Goal: Transaction & Acquisition: Purchase product/service

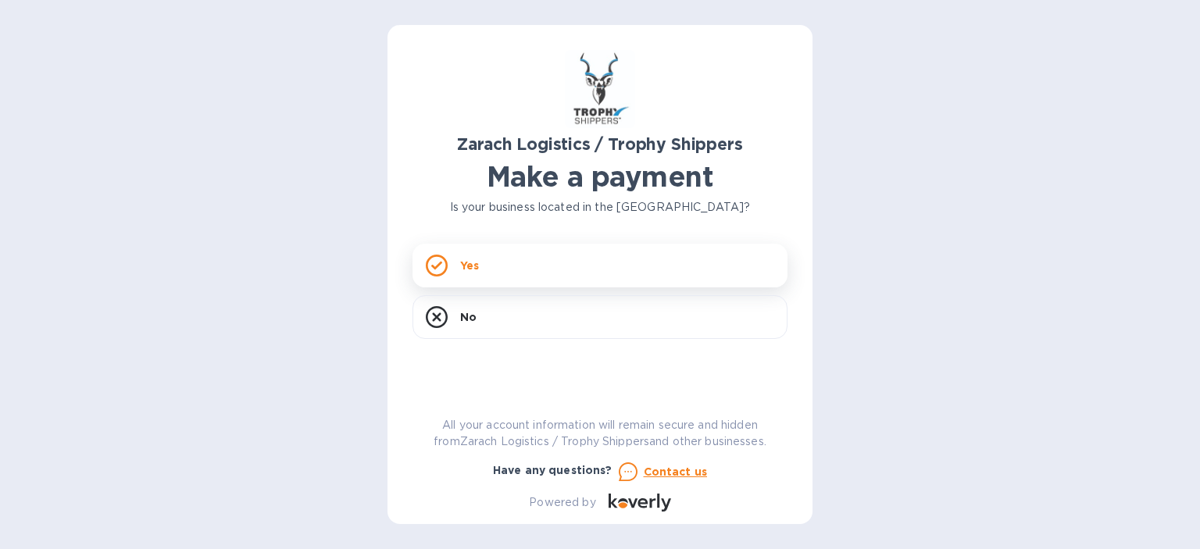
click at [469, 265] on p "Yes" at bounding box center [469, 266] width 19 height 16
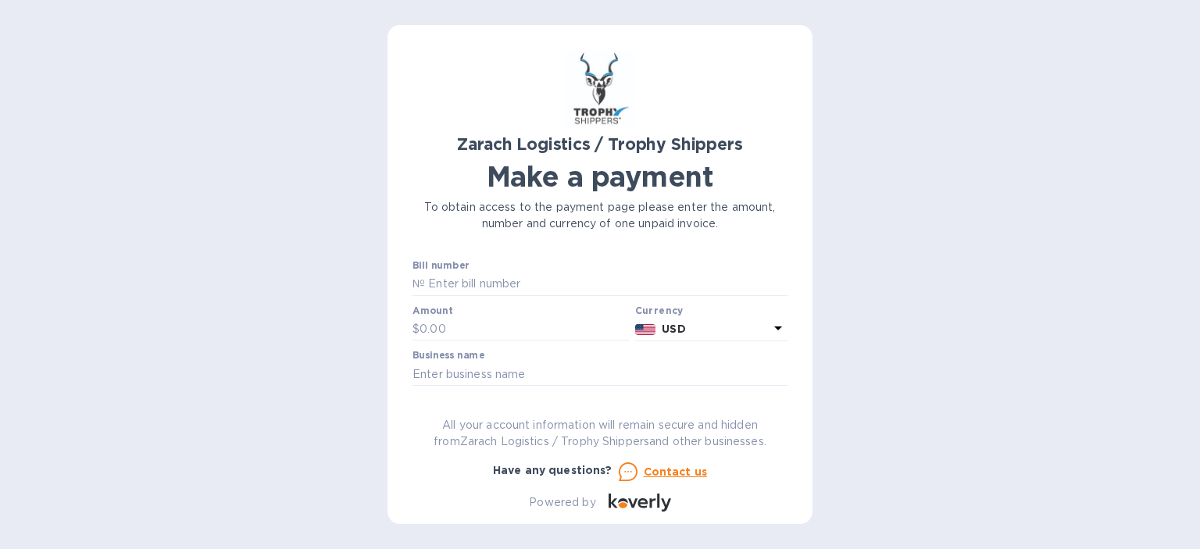
click at [469, 265] on div "Bill number №" at bounding box center [599, 278] width 375 height 36
click at [444, 280] on input "text" at bounding box center [606, 284] width 362 height 23
type input "B00172604"
click at [443, 321] on input "text" at bounding box center [523, 329] width 209 height 23
type input "1,947.80"
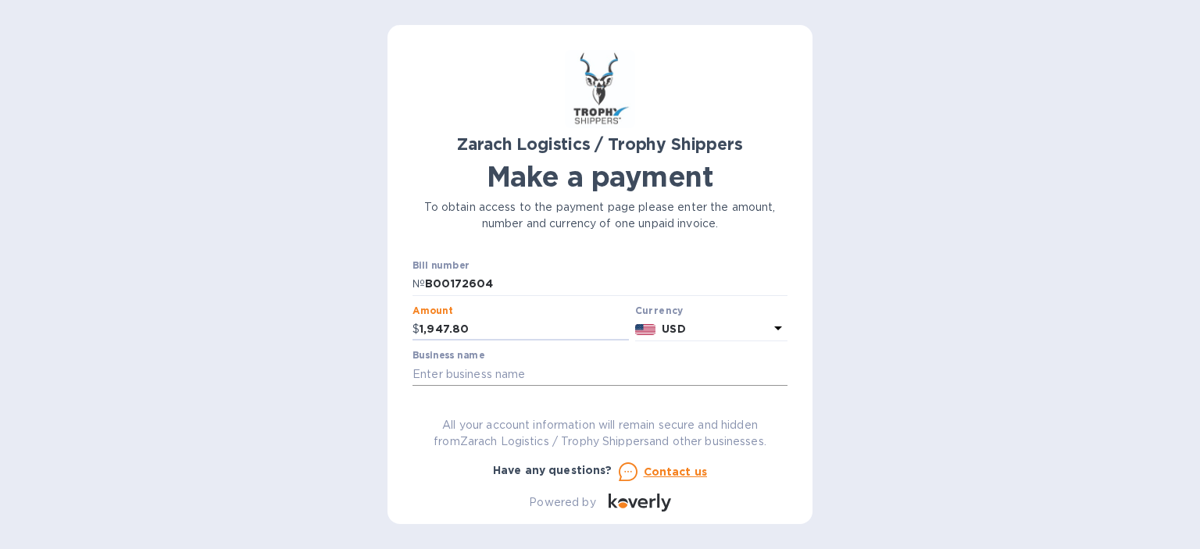
click at [456, 369] on input "text" at bounding box center [599, 373] width 375 height 23
type input "[PERSON_NAME] [PERSON_NAME]"
click at [787, 370] on div "Zarach Logistics / Trophy Shippers Make a payment To obtain access to the payme…" at bounding box center [599, 274] width 425 height 499
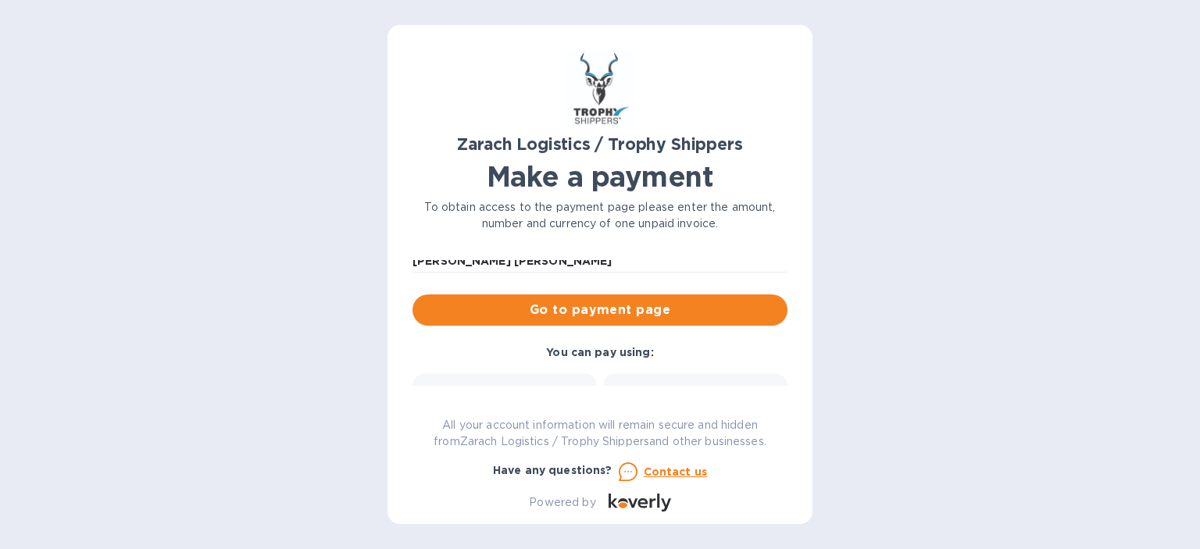
scroll to position [124, 0]
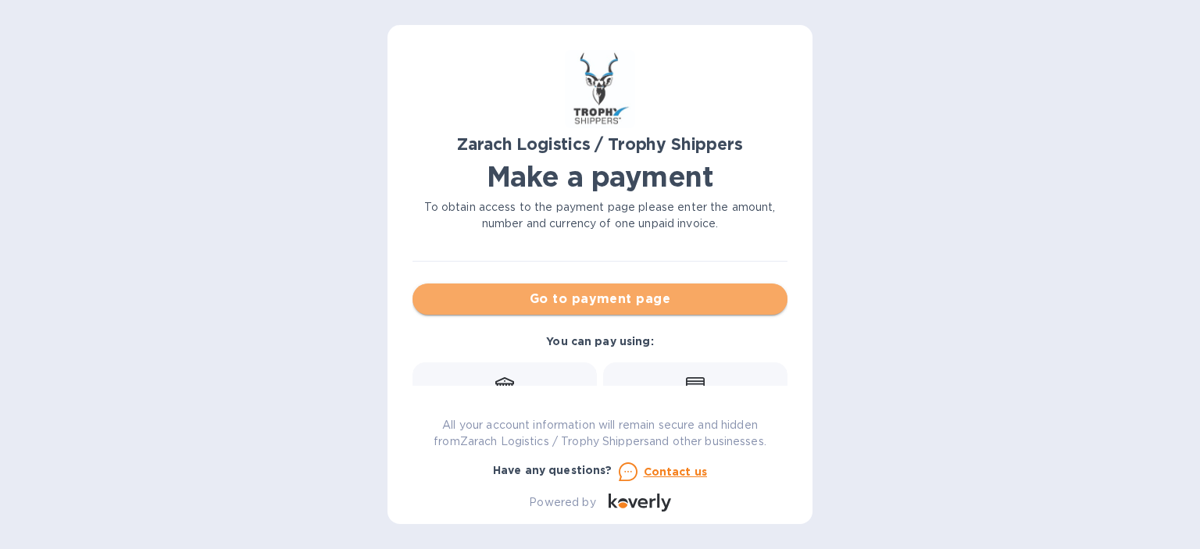
click at [650, 305] on span "Go to payment page" at bounding box center [600, 299] width 350 height 19
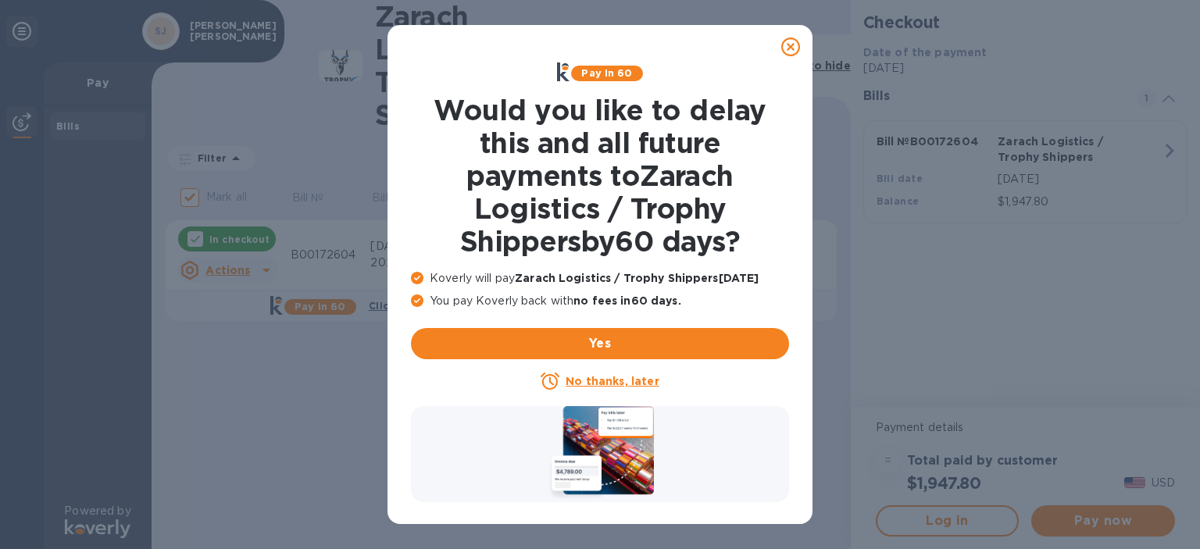
click at [787, 45] on icon at bounding box center [790, 46] width 19 height 19
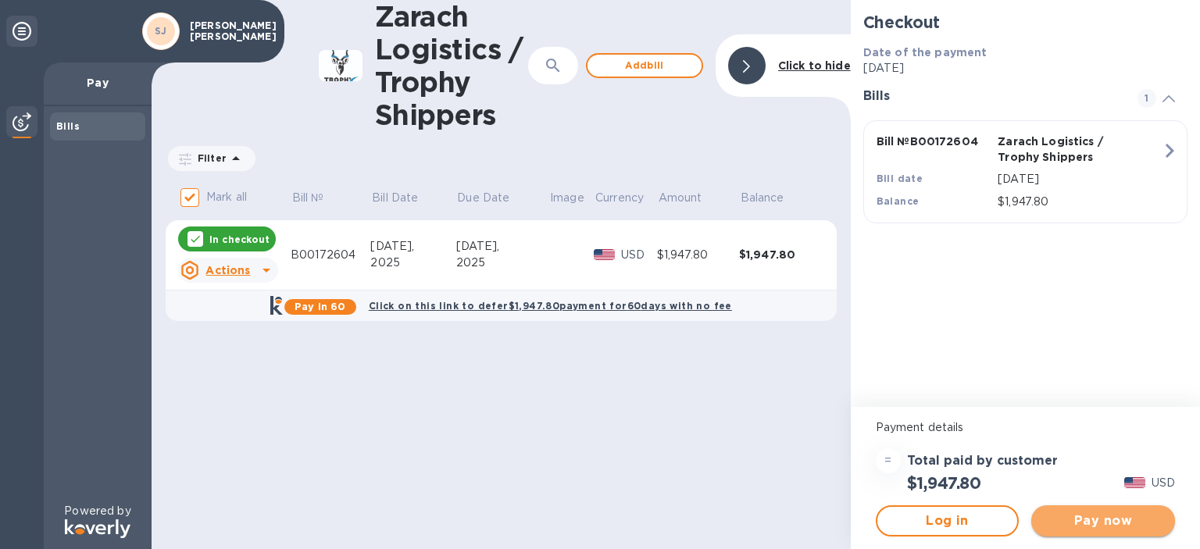
click at [1077, 515] on span "Pay now" at bounding box center [1103, 521] width 119 height 19
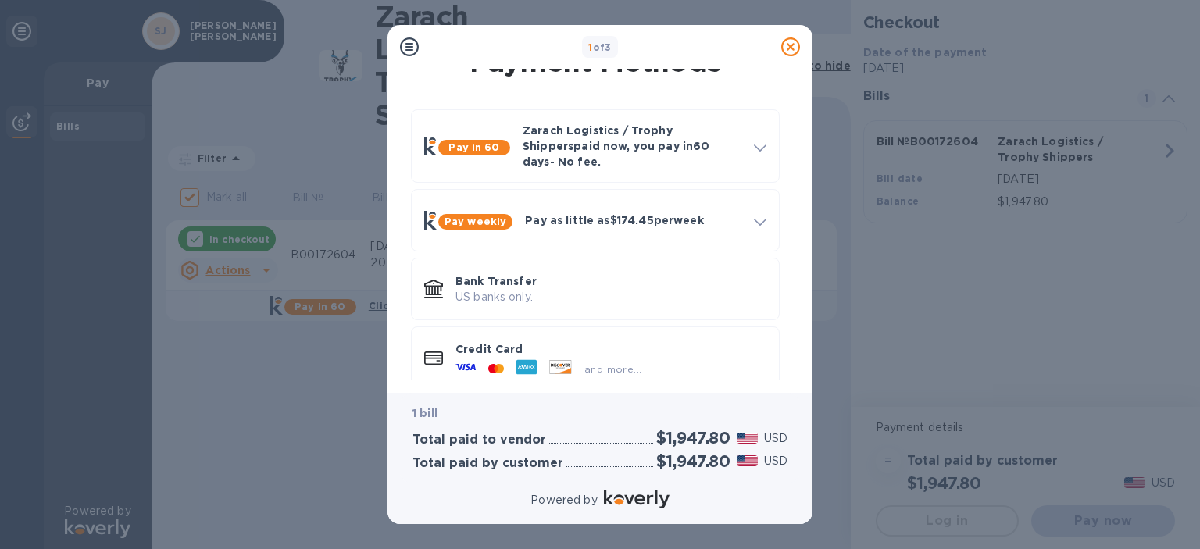
scroll to position [41, 0]
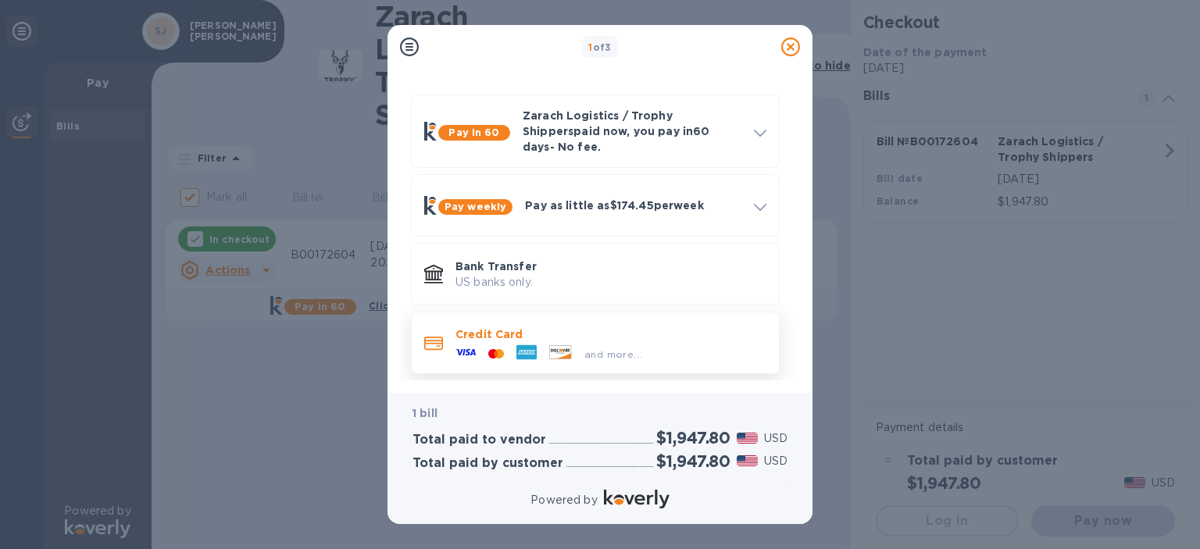
click at [564, 342] on div "and more..." at bounding box center [548, 353] width 198 height 23
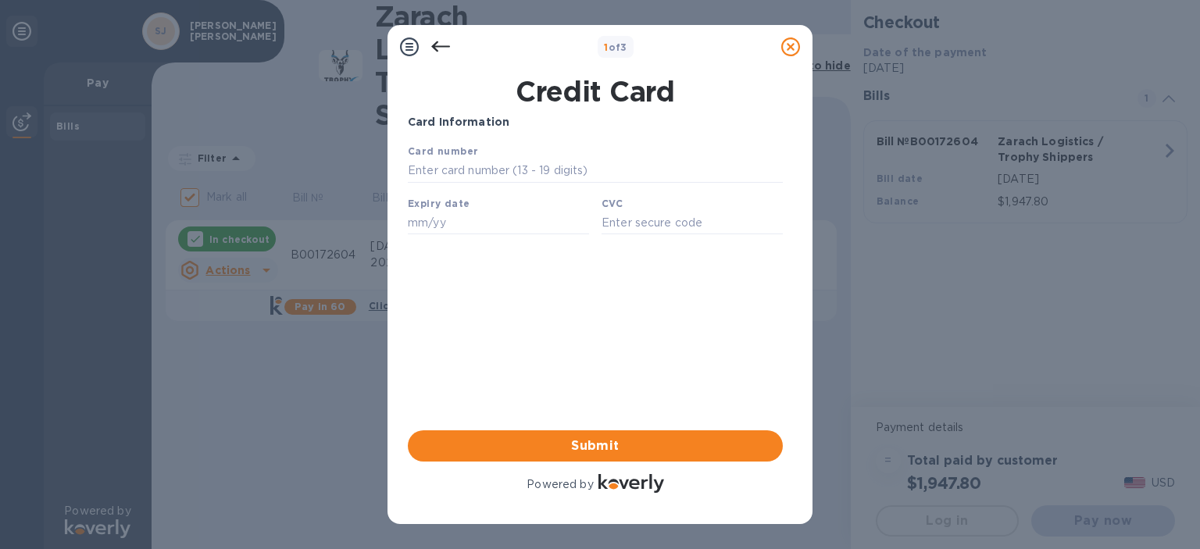
scroll to position [0, 0]
click at [441, 175] on input "text" at bounding box center [595, 170] width 375 height 23
type input "[CREDIT_CARD_NUMBER]"
click at [430, 227] on input "text" at bounding box center [498, 222] width 181 height 23
type input "03/30"
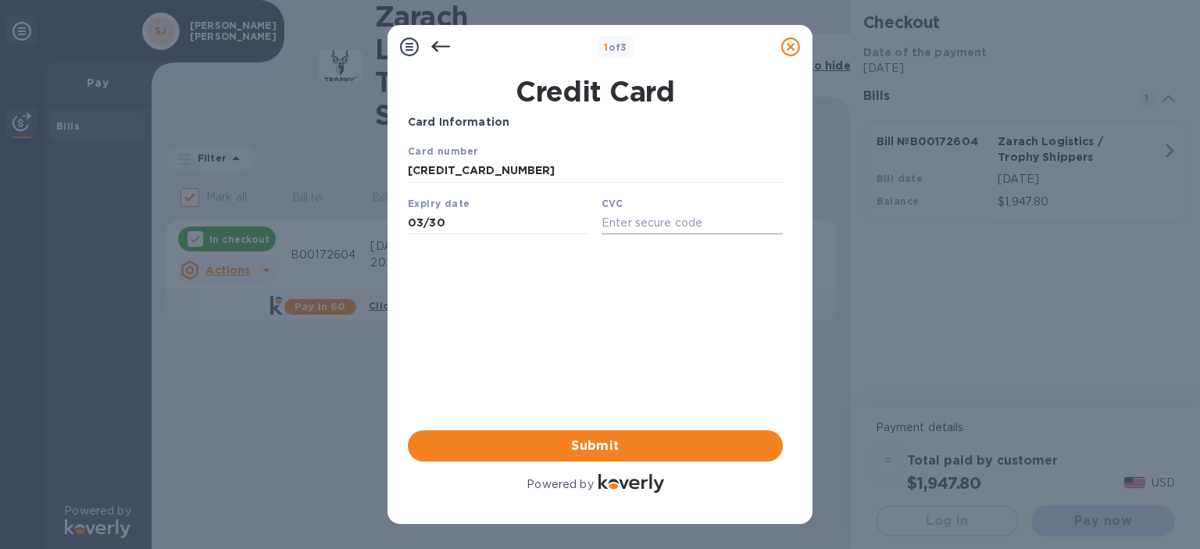
click at [644, 227] on input "text" at bounding box center [691, 222] width 181 height 23
type input "228"
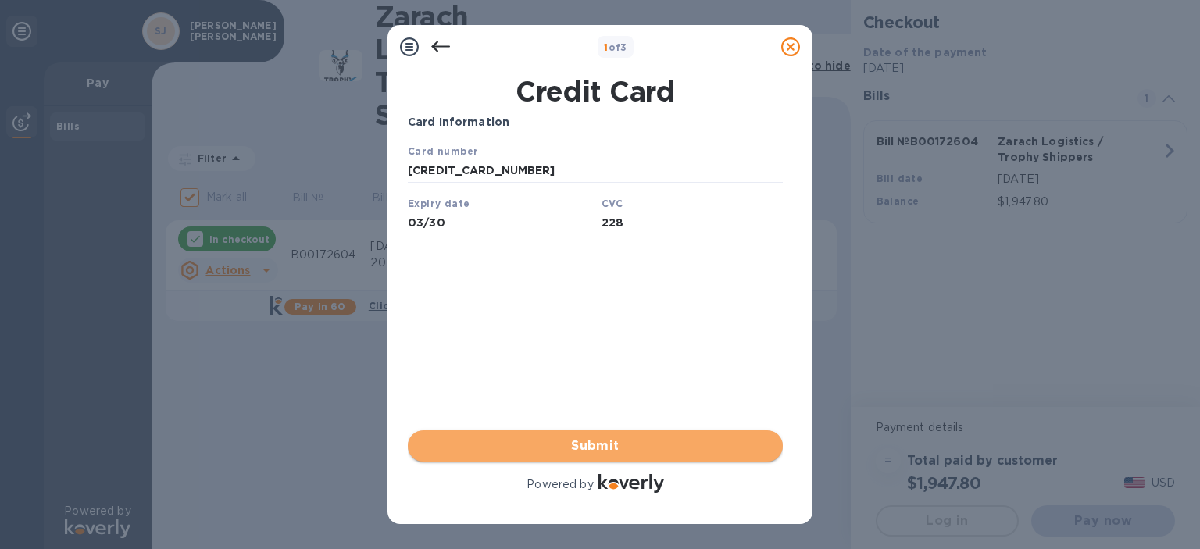
click at [593, 436] on button "Submit" at bounding box center [595, 445] width 375 height 31
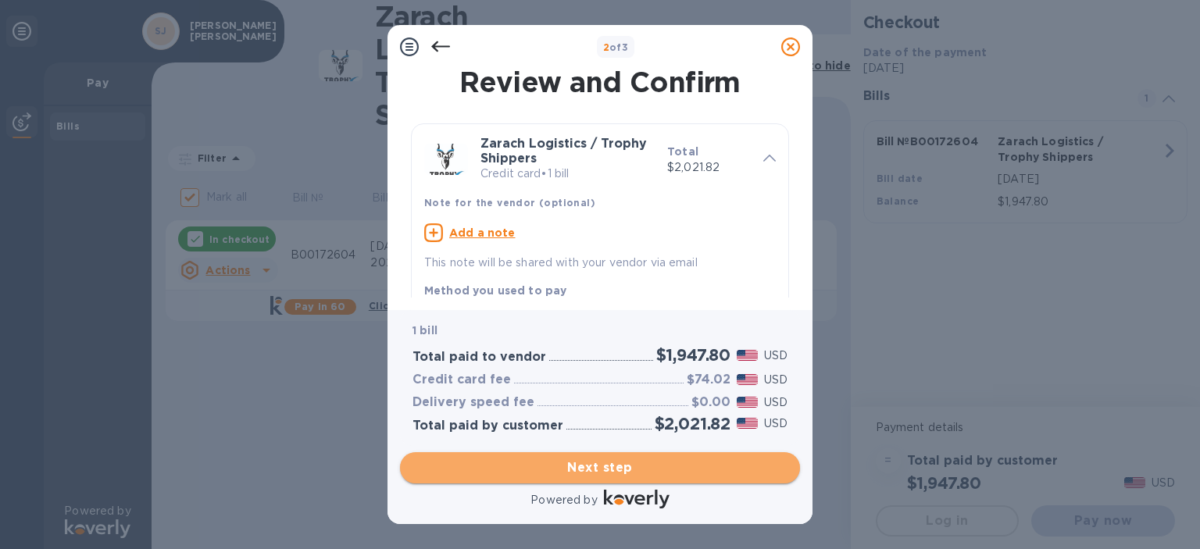
click at [601, 461] on span "Next step" at bounding box center [599, 467] width 375 height 19
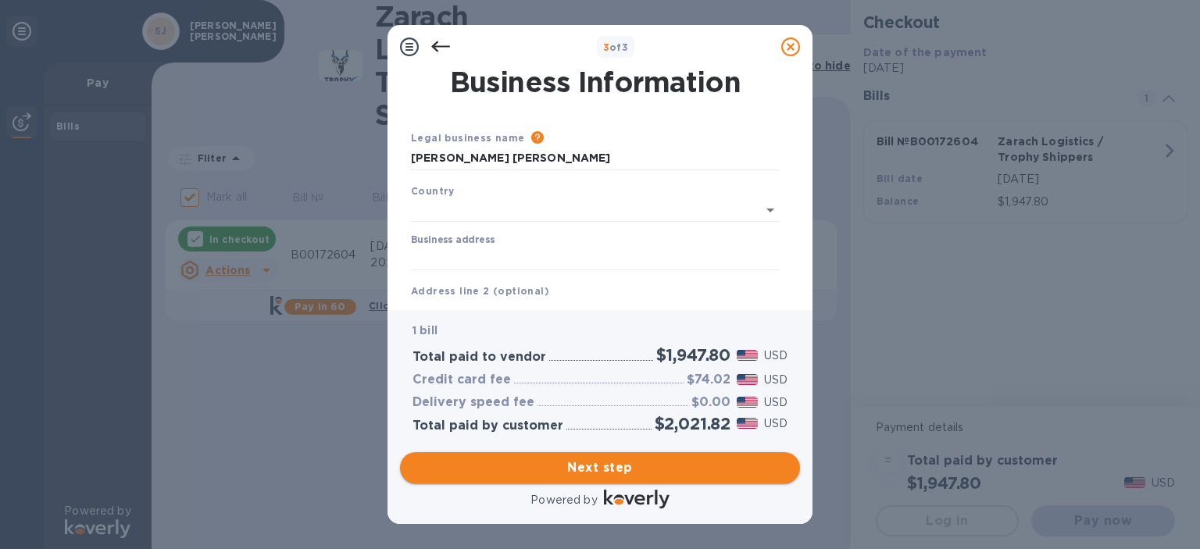
type input "[GEOGRAPHIC_DATA]"
click at [601, 461] on span "Next step" at bounding box center [599, 467] width 375 height 19
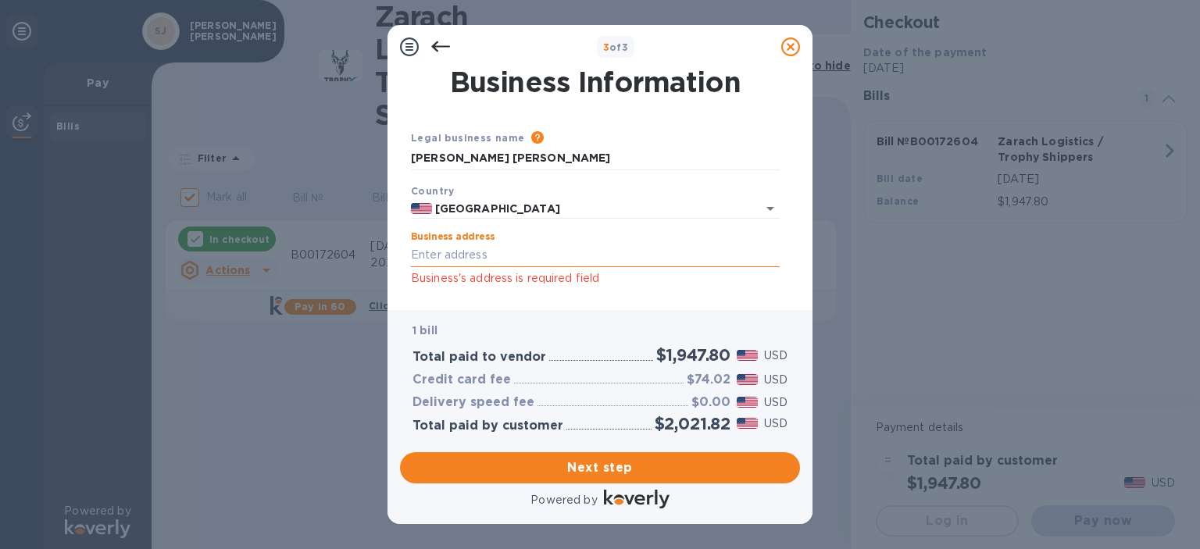
click at [434, 252] on input "Business address" at bounding box center [595, 255] width 369 height 23
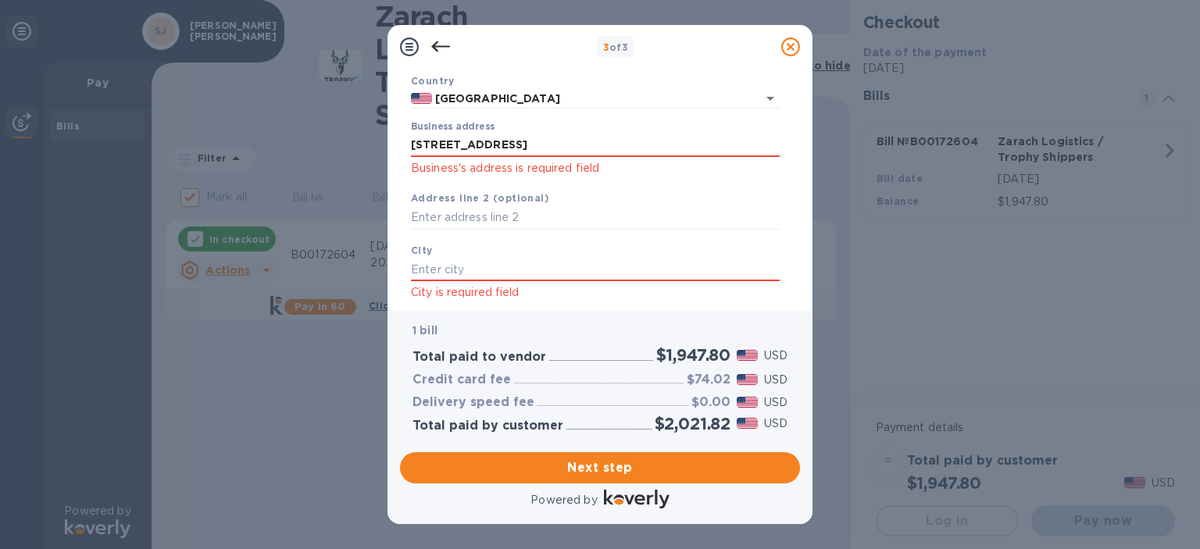
scroll to position [107, 0]
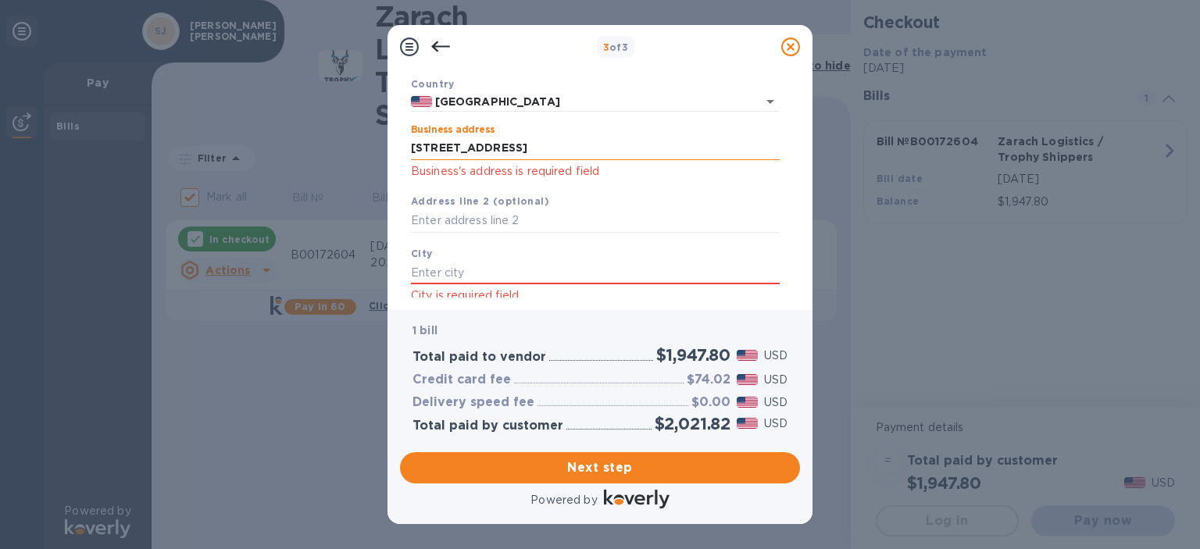
drag, startPoint x: 649, startPoint y: 152, endPoint x: 480, endPoint y: 146, distance: 168.8
click at [480, 146] on input "[STREET_ADDRESS]" at bounding box center [595, 148] width 369 height 23
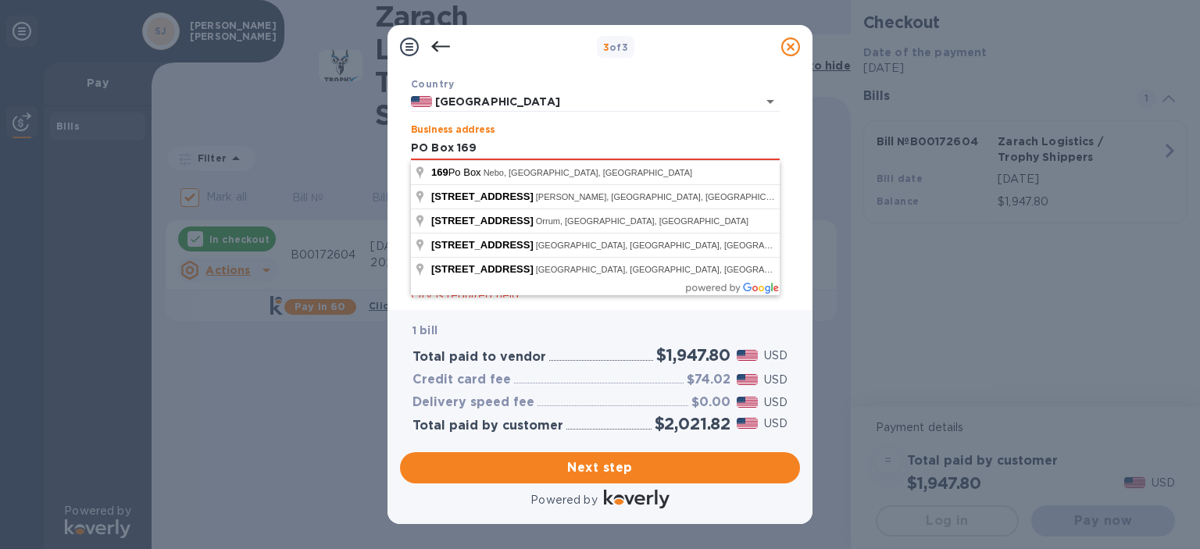
type input "PO Box 169"
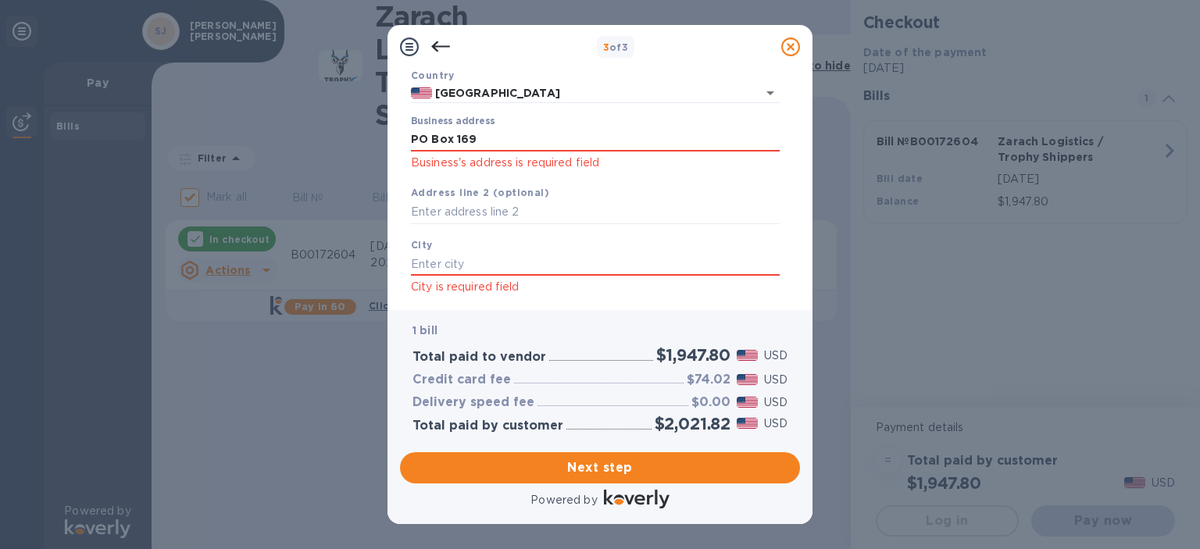
scroll to position [119, 0]
click at [476, 261] on input "text" at bounding box center [595, 260] width 369 height 23
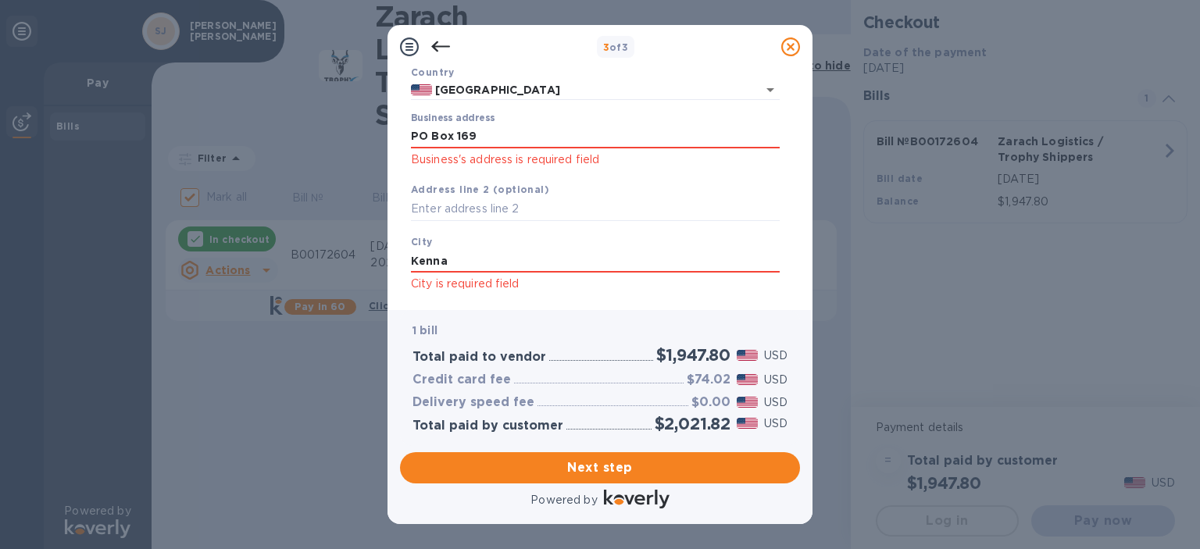
type input "Kenna"
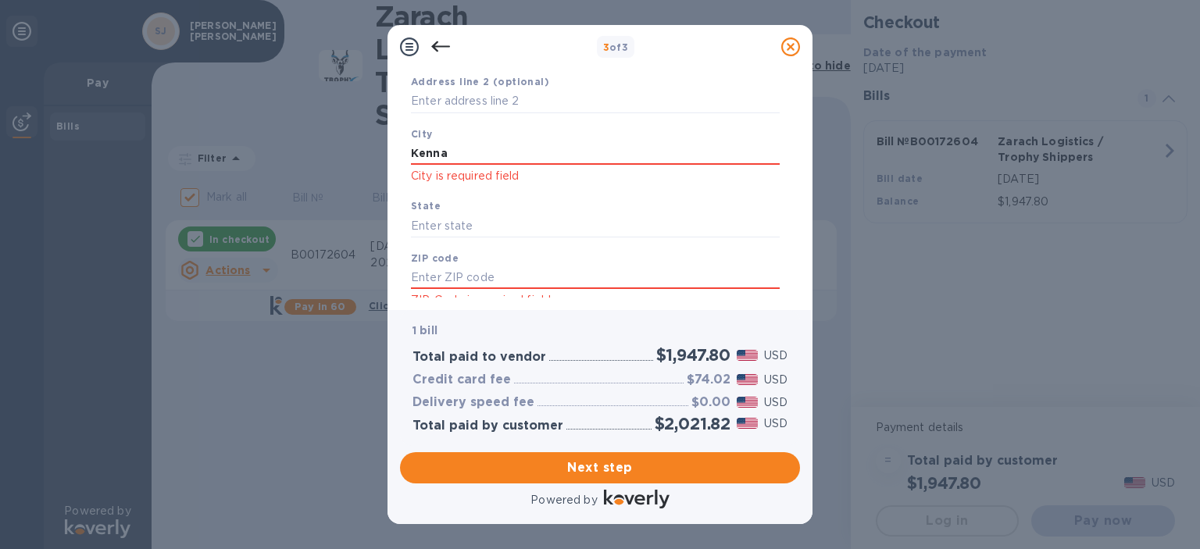
scroll to position [236, 0]
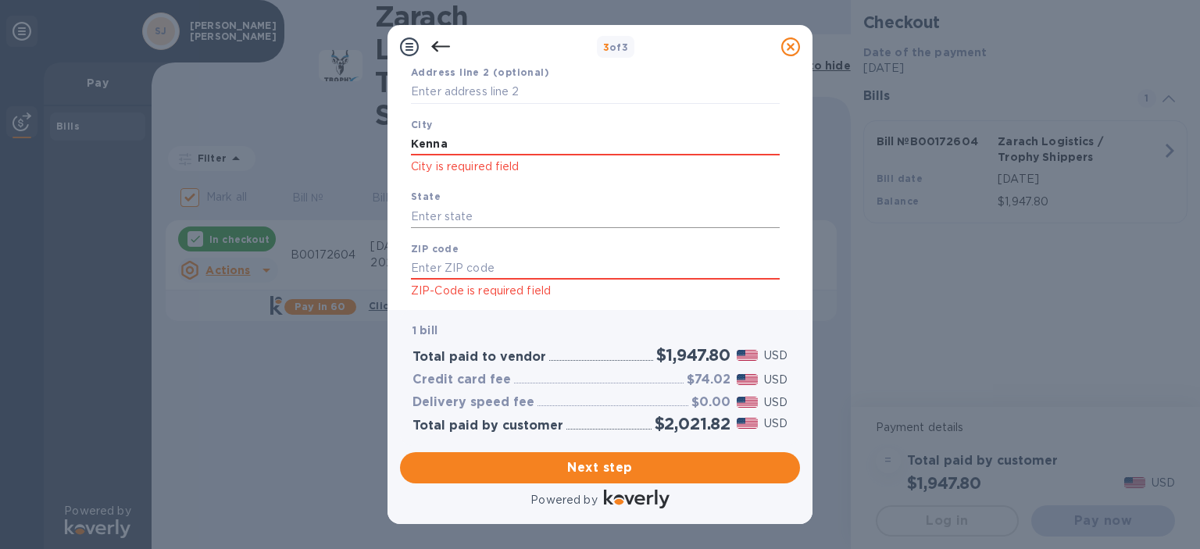
click at [509, 219] on input "text" at bounding box center [595, 216] width 369 height 23
type input "WV"
click at [510, 262] on input "text" at bounding box center [595, 268] width 369 height 23
type input "25248"
drag, startPoint x: 802, startPoint y: 268, endPoint x: 802, endPoint y: 283, distance: 14.8
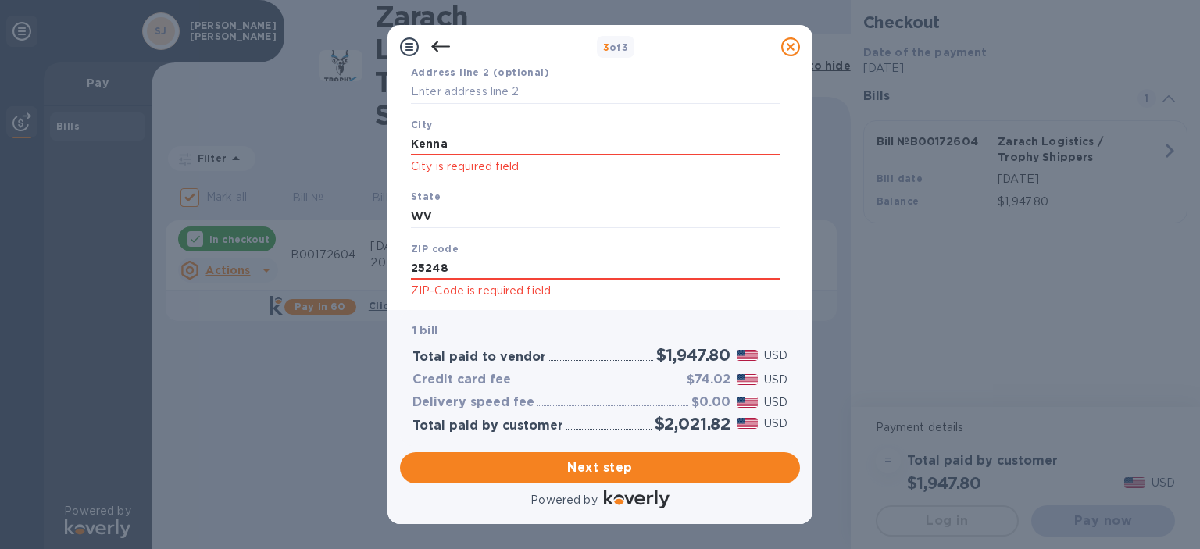
click at [802, 283] on div "Business Information Legal business name Please provide the legal name that app…" at bounding box center [599, 189] width 425 height 241
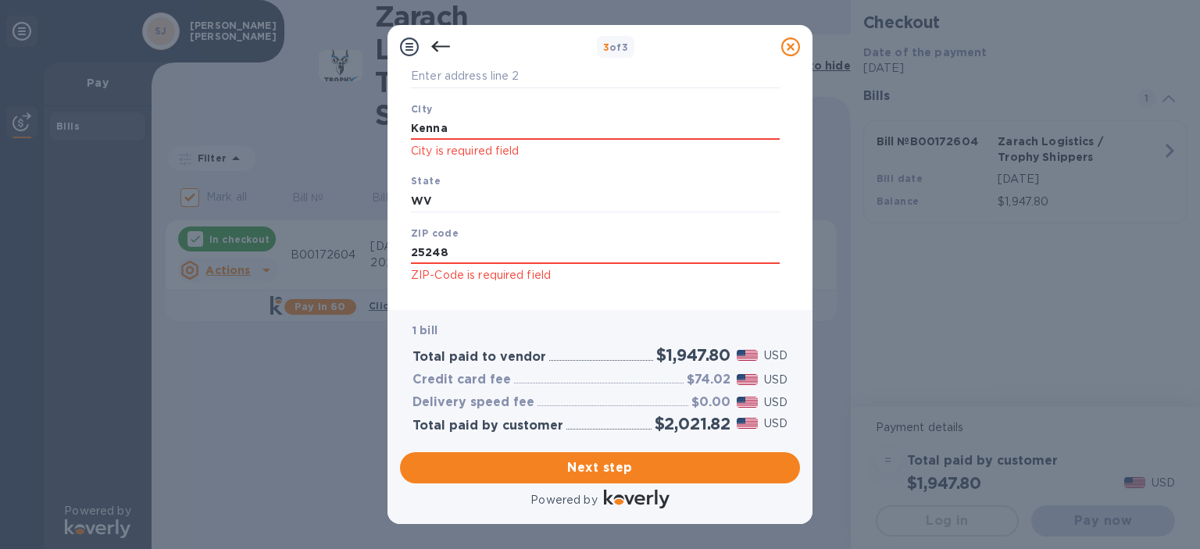
scroll to position [278, 0]
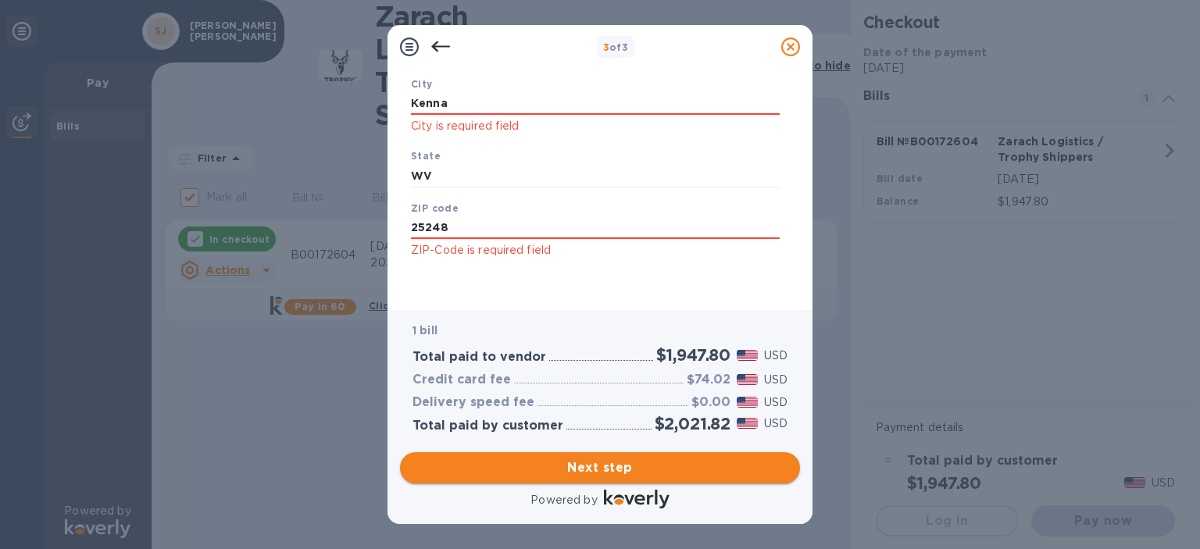
click at [622, 474] on span "Next step" at bounding box center [599, 467] width 375 height 19
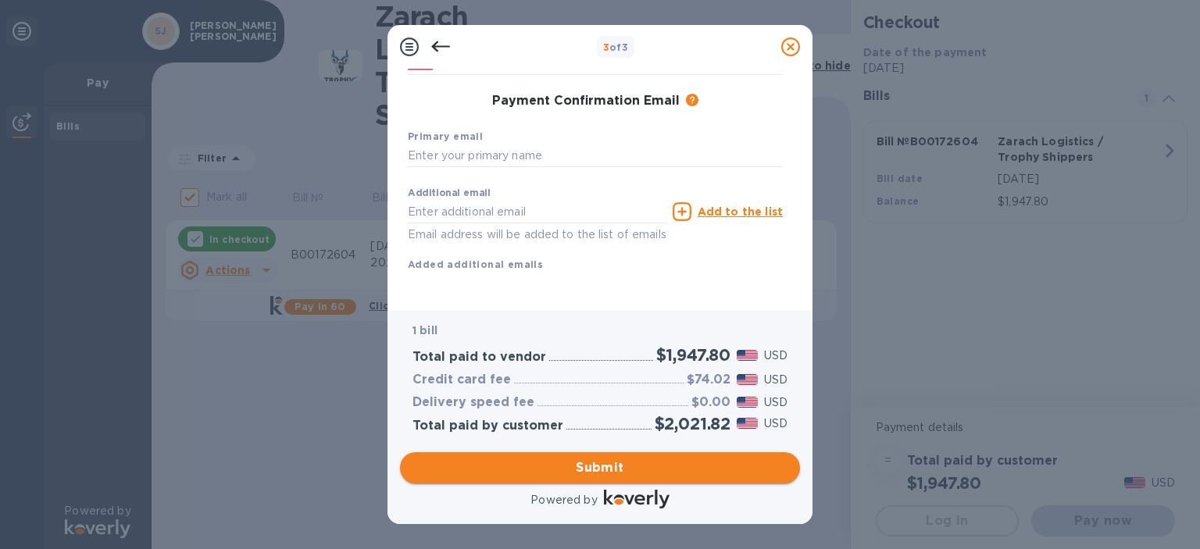
scroll to position [253, 0]
click at [468, 144] on input "text" at bounding box center [595, 155] width 375 height 23
type input "[EMAIL_ADDRESS][DOMAIN_NAME]"
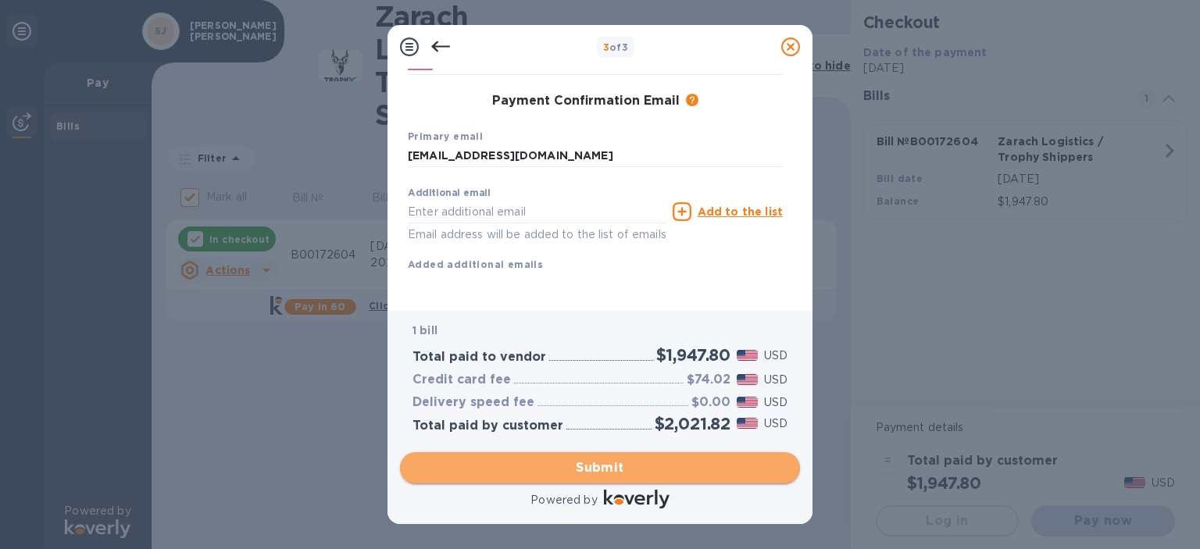
click at [588, 469] on span "Submit" at bounding box center [599, 467] width 375 height 19
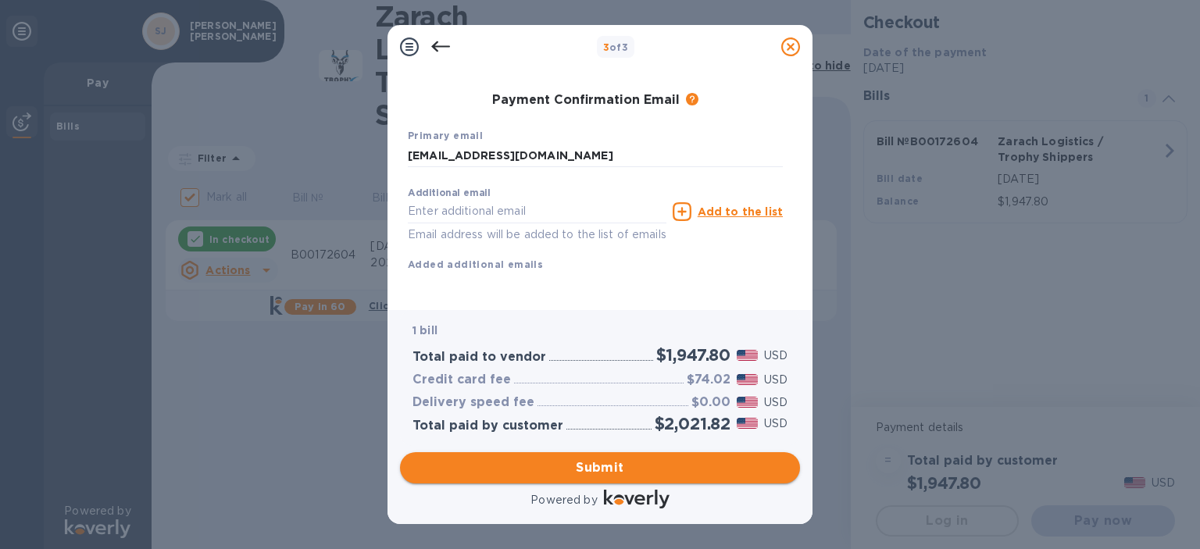
click at [588, 469] on span "Submit" at bounding box center [599, 467] width 375 height 19
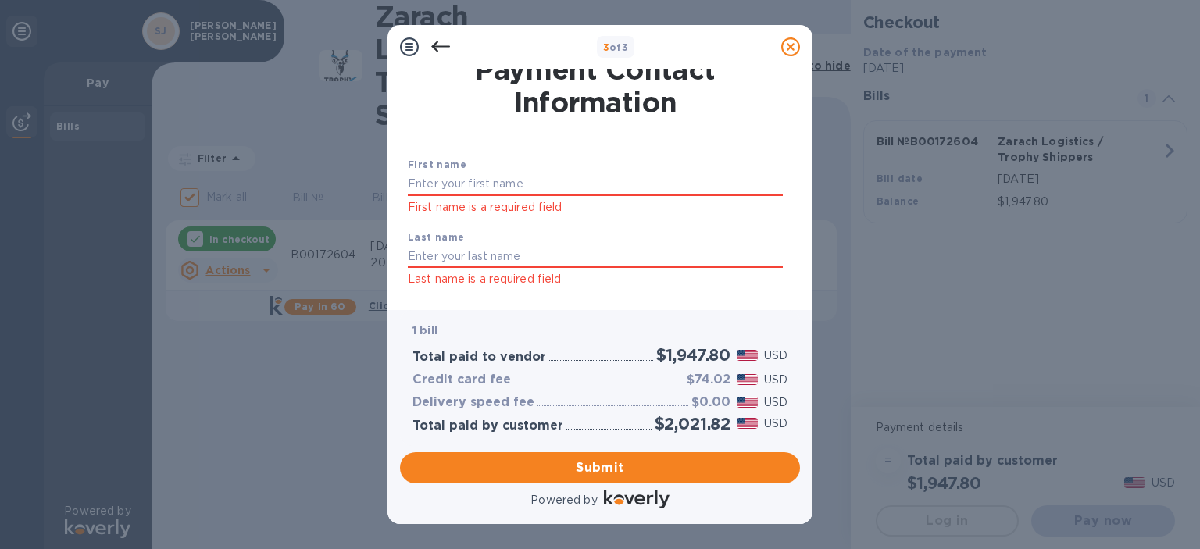
scroll to position [0, 0]
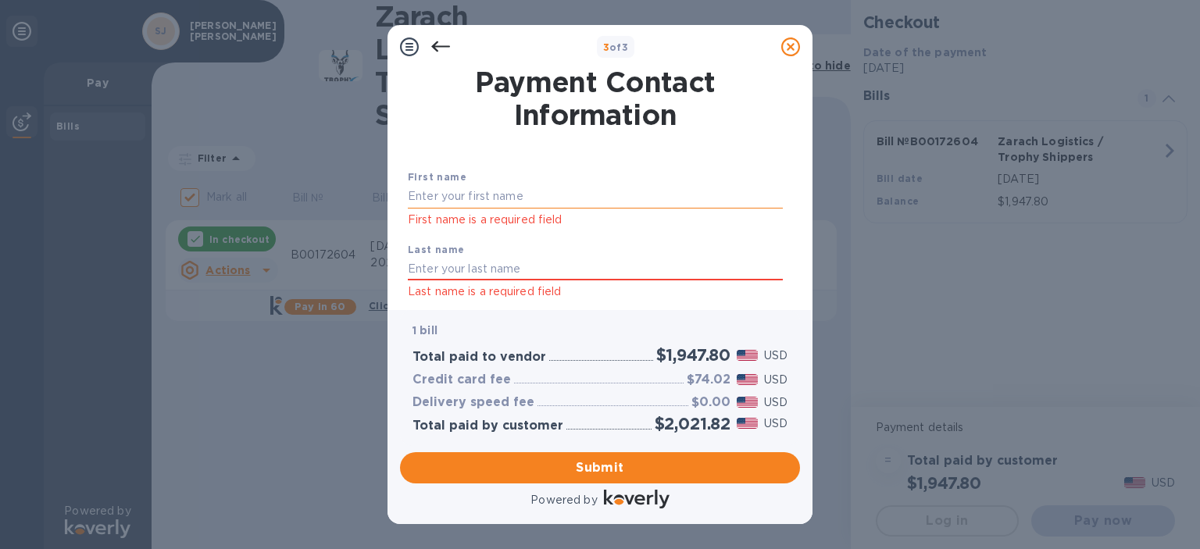
click at [423, 194] on input "text" at bounding box center [595, 196] width 375 height 23
type input "[PERSON_NAME]"
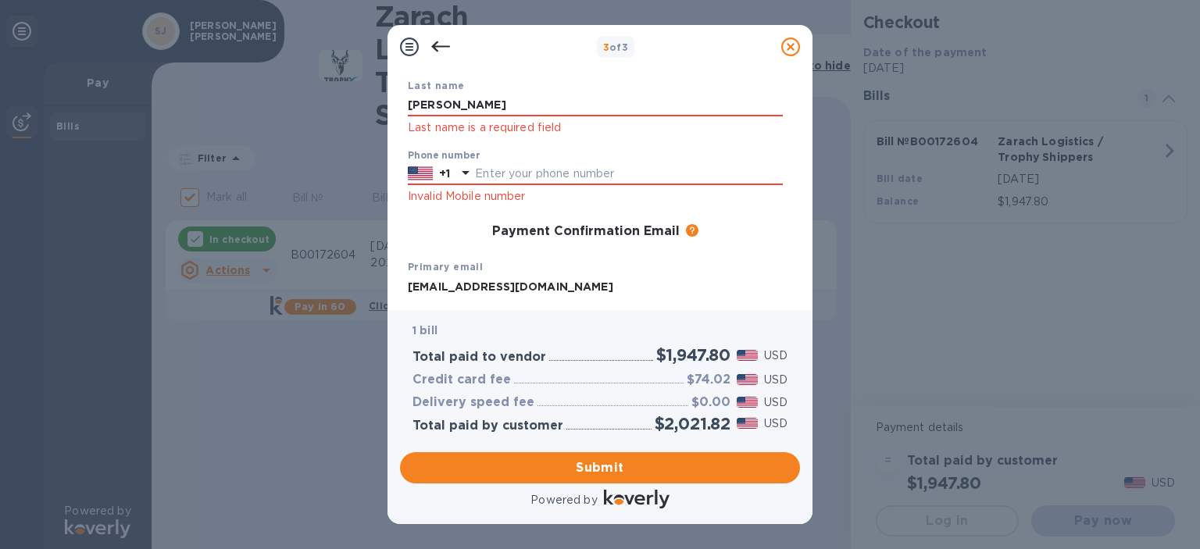
scroll to position [172, 0]
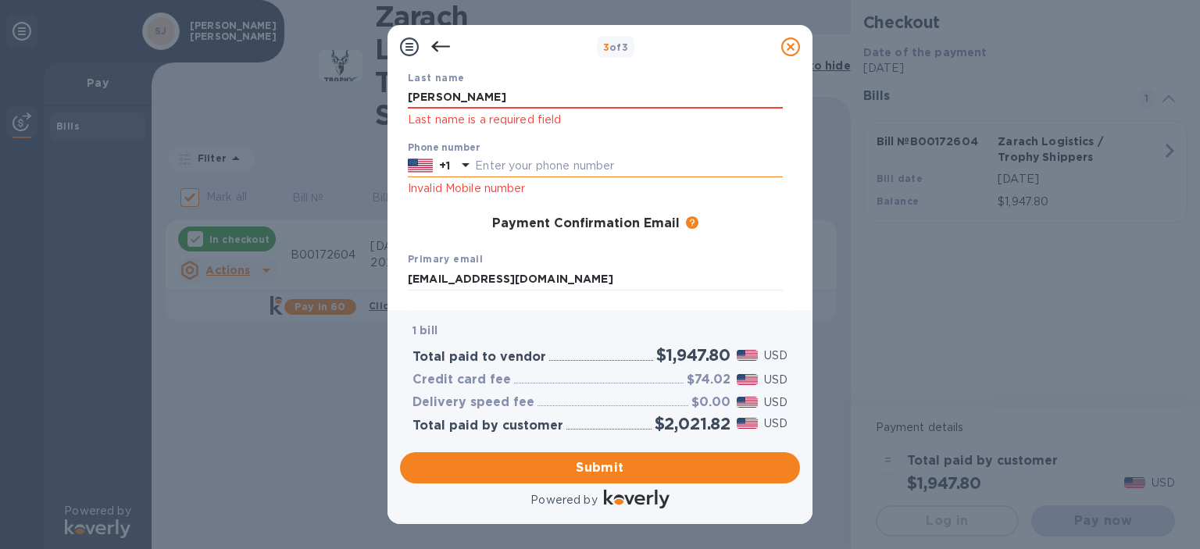
click at [503, 163] on input "text" at bounding box center [629, 166] width 308 height 23
type input "3044158069"
click at [762, 265] on div "Primary email [EMAIL_ADDRESS][DOMAIN_NAME]" at bounding box center [594, 270] width 387 height 52
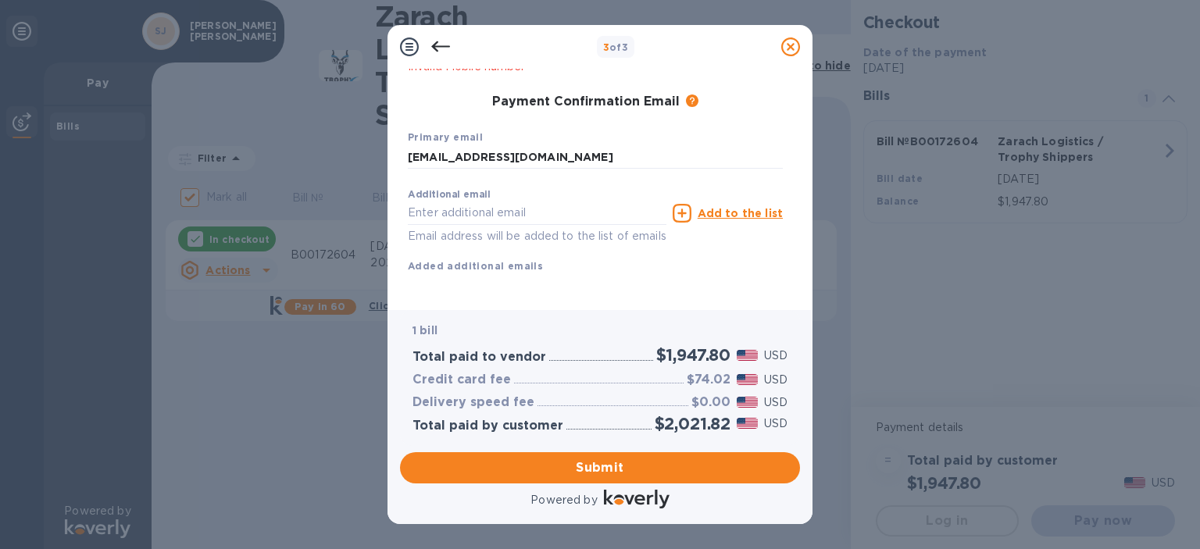
scroll to position [300, 0]
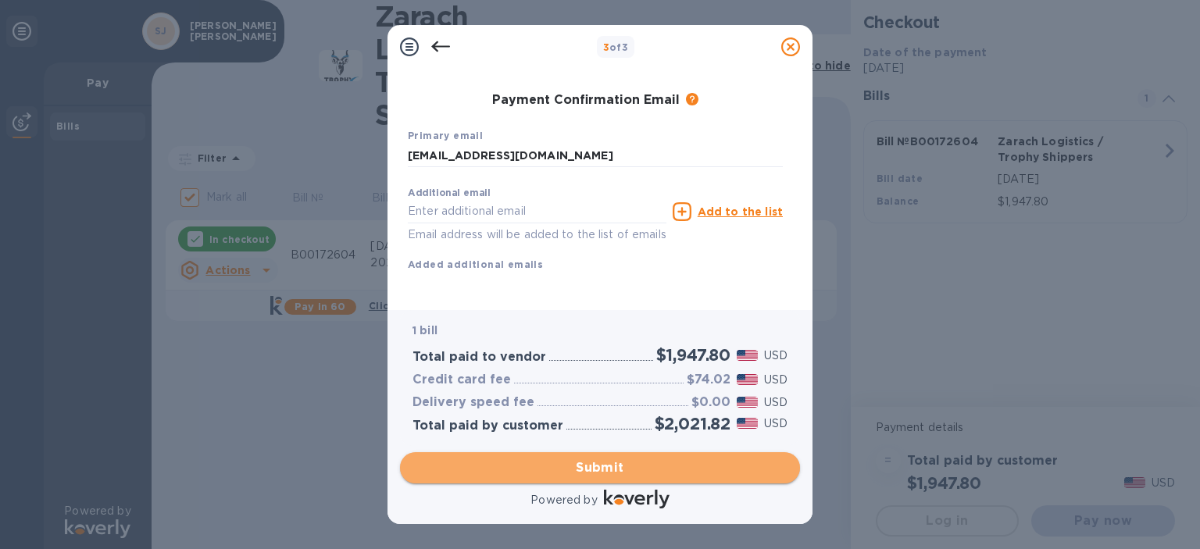
click at [628, 469] on span "Submit" at bounding box center [599, 467] width 375 height 19
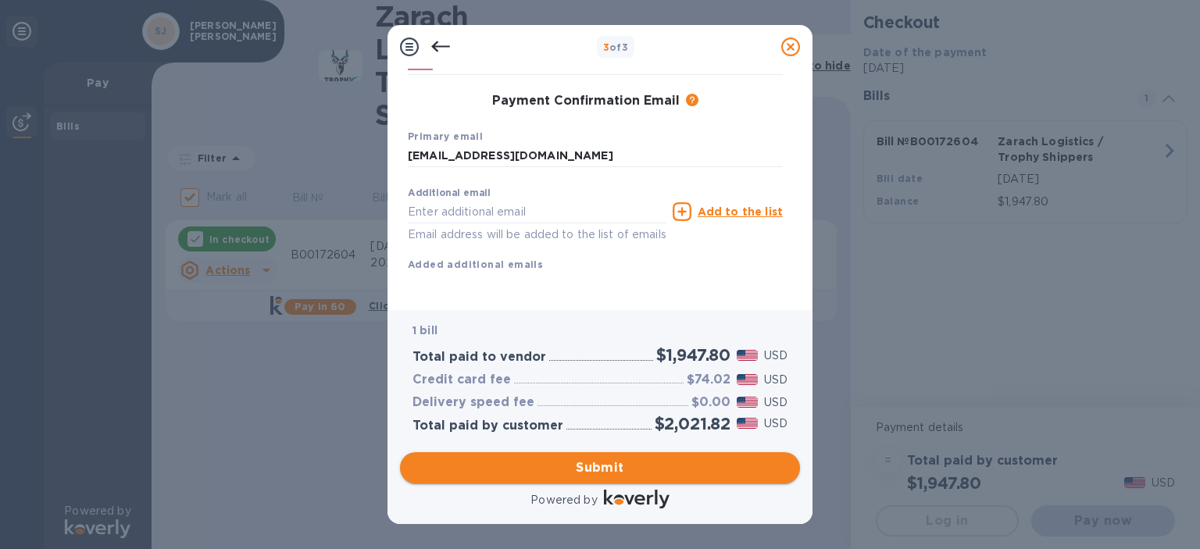
scroll to position [253, 0]
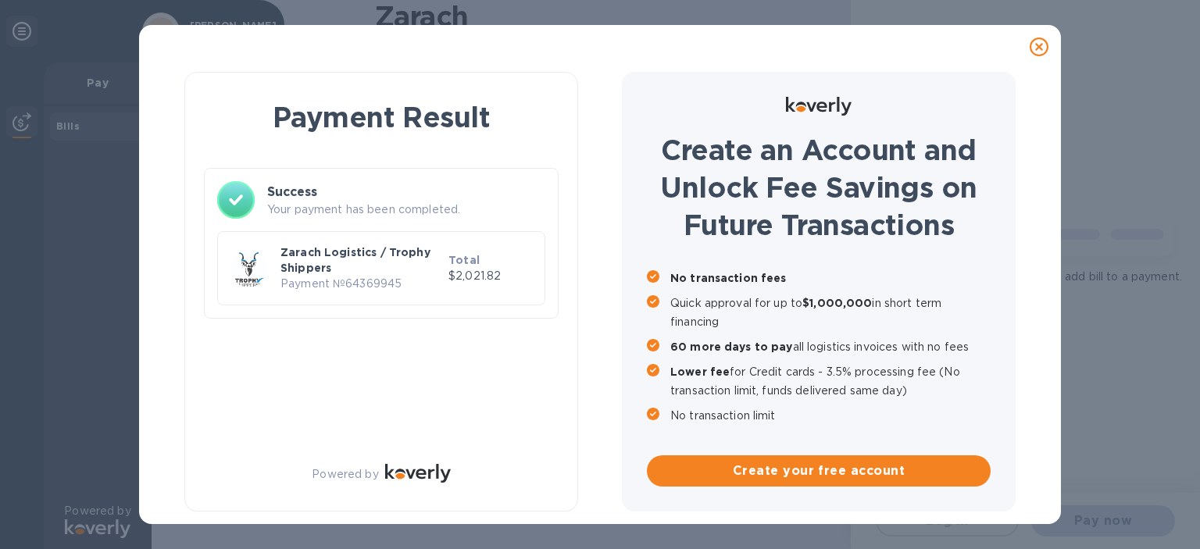
checkbox input "false"
